Goal: Unclear

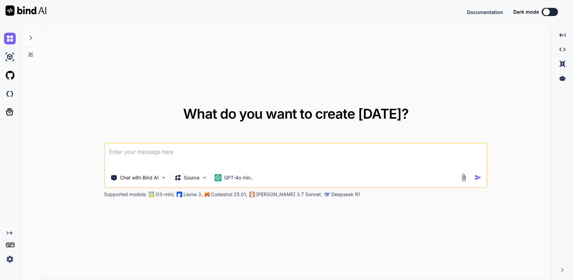
type textarea "x"
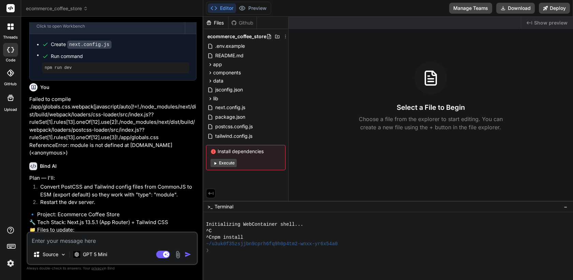
scroll to position [806, 0]
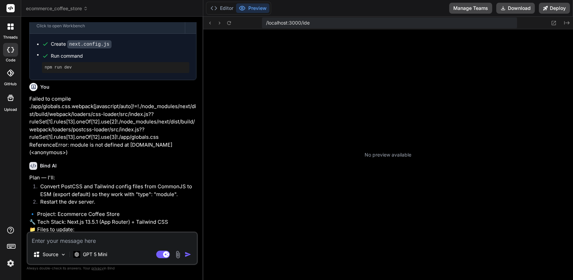
type textarea "x"
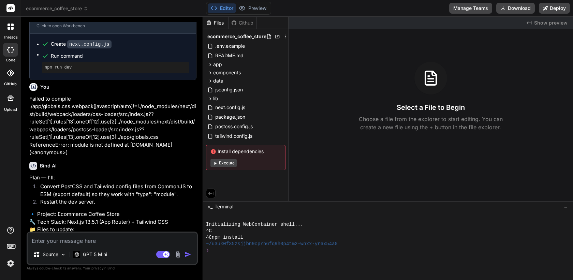
click at [10, 25] on icon at bounding box center [9, 25] width 3 height 3
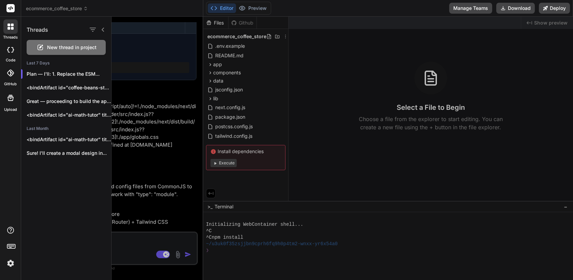
click at [10, 25] on icon at bounding box center [9, 25] width 3 height 3
click at [103, 27] on icon at bounding box center [102, 29] width 5 height 5
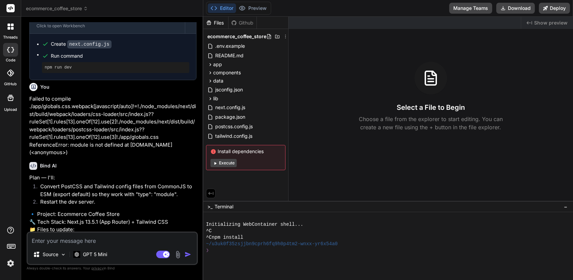
click at [11, 28] on icon at bounding box center [12, 28] width 3 height 3
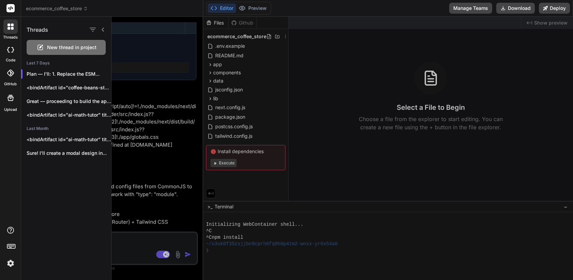
click at [102, 30] on icon at bounding box center [102, 29] width 5 height 5
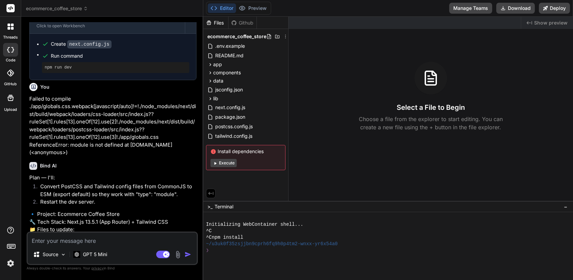
click at [10, 80] on div at bounding box center [10, 72] width 15 height 15
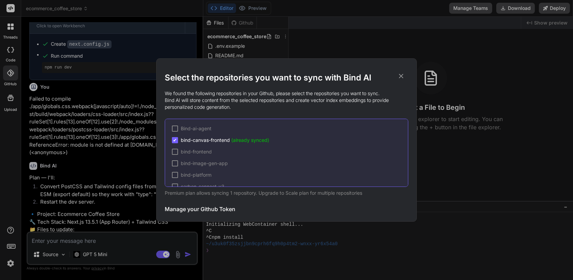
click at [401, 77] on icon at bounding box center [401, 76] width 8 height 8
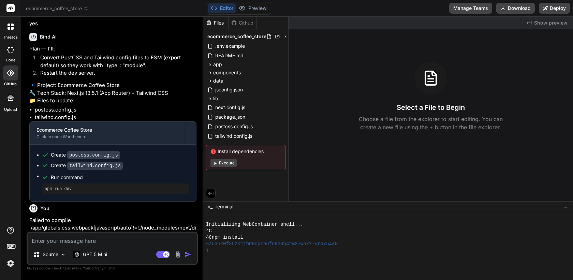
scroll to position [1261, 0]
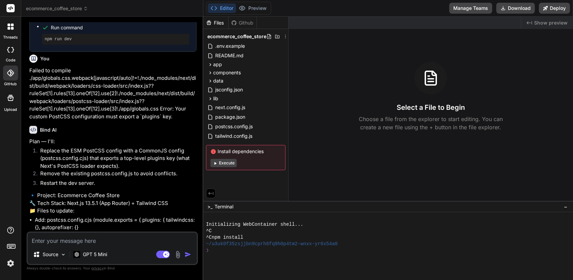
click at [346, 188] on div "Created with Pixso. Show preview Select a File to Begin Choose a file from the …" at bounding box center [431, 109] width 284 height 184
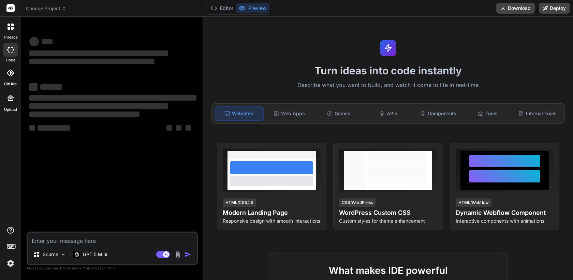
type textarea "x"
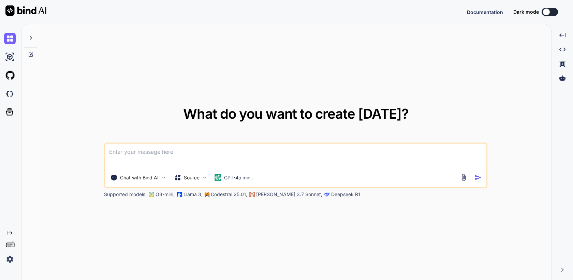
type textarea "x"
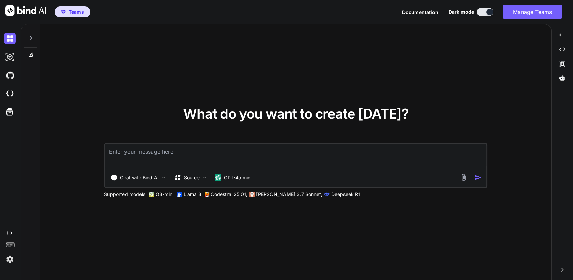
click at [11, 234] on icon at bounding box center [9, 232] width 5 height 3
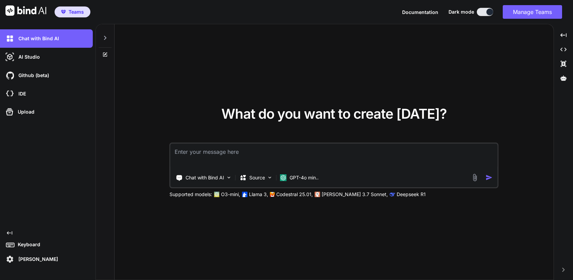
click at [12, 231] on icon "Created with Pixso." at bounding box center [9, 232] width 5 height 5
